Goal: Check status: Check status

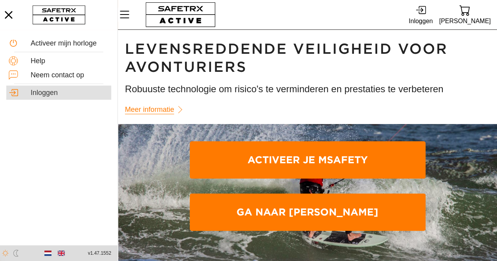
click at [45, 93] on div "Inloggen" at bounding box center [70, 93] width 78 height 9
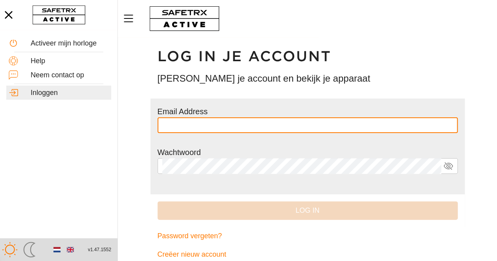
type input "**********"
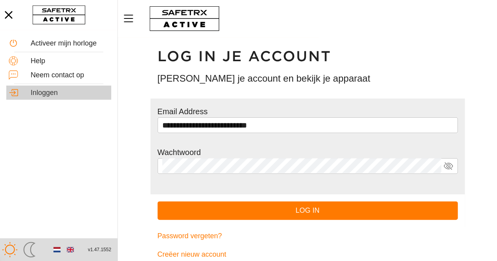
click at [45, 93] on div "Inloggen" at bounding box center [70, 93] width 78 height 9
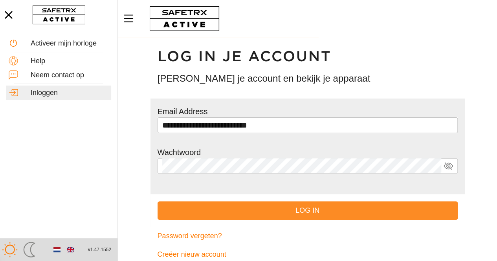
click at [251, 213] on span "Log in" at bounding box center [308, 211] width 288 height 12
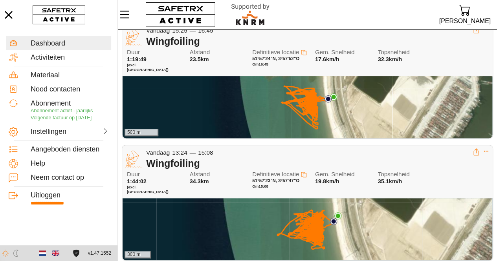
scroll to position [51, 0]
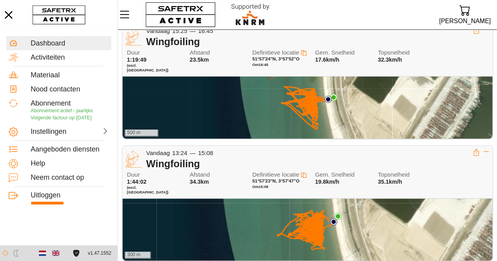
click at [232, 99] on div "500 m" at bounding box center [308, 108] width 370 height 62
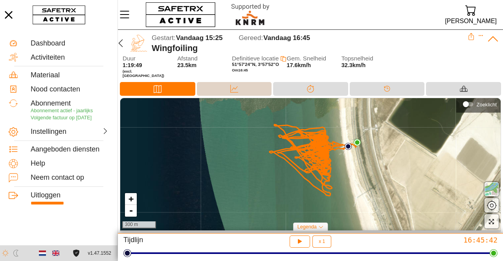
click at [249, 84] on div "Data" at bounding box center [234, 89] width 75 height 14
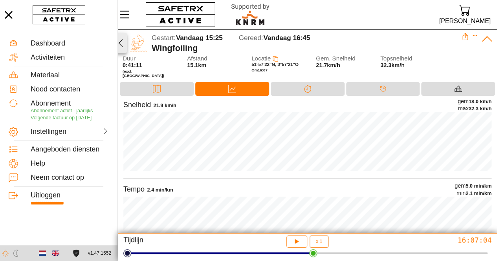
click at [121, 42] on icon "button" at bounding box center [120, 43] width 9 height 9
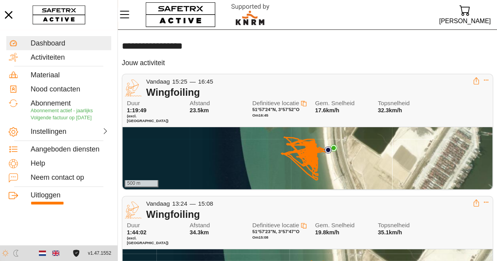
click at [237, 203] on div "Vandaag 13:24 — 15:08" at bounding box center [309, 204] width 327 height 9
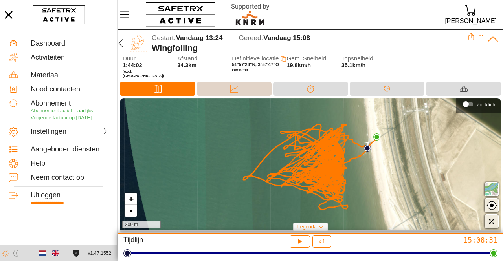
click at [238, 85] on icon at bounding box center [234, 89] width 8 height 8
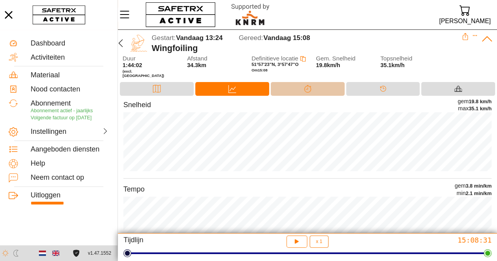
click at [309, 85] on icon at bounding box center [308, 89] width 8 height 8
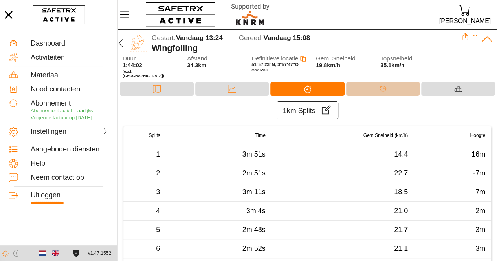
click at [379, 85] on div "Tijdlijn" at bounding box center [384, 89] width 16 height 12
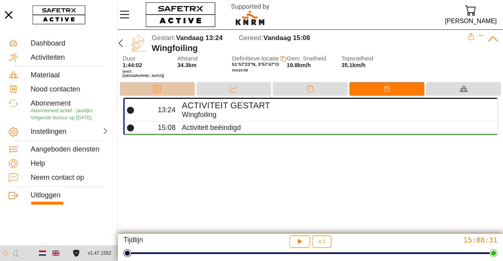
click at [166, 82] on div "Kaart" at bounding box center [157, 89] width 75 height 14
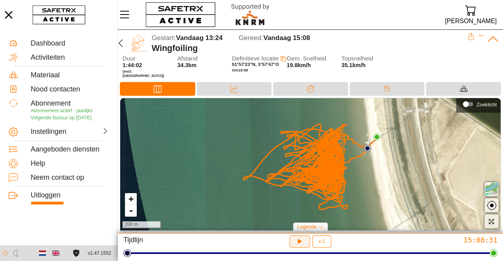
click at [305, 243] on button "button" at bounding box center [300, 242] width 21 height 12
